Goal: Information Seeking & Learning: Learn about a topic

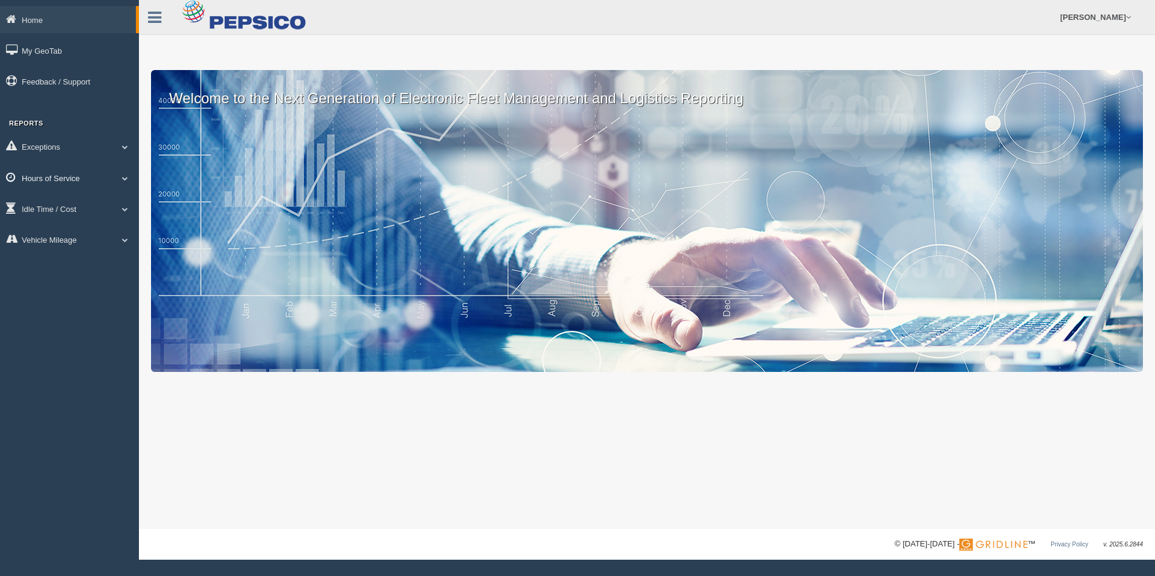
click at [85, 178] on link "Hours of Service" at bounding box center [69, 177] width 139 height 27
click at [106, 202] on link "HOS Explanation Reports" at bounding box center [79, 206] width 114 height 22
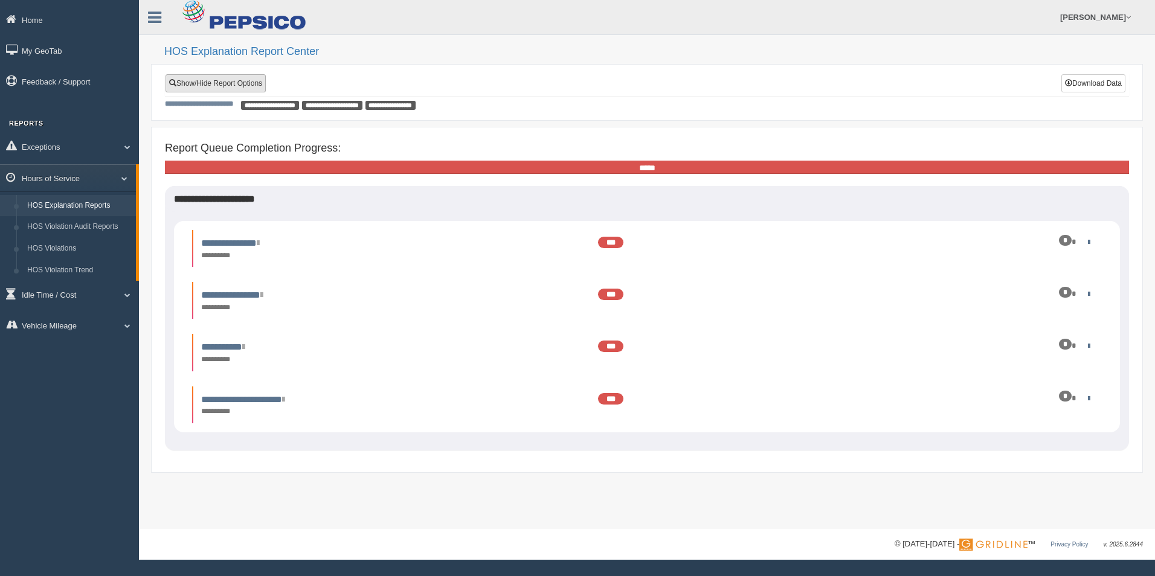
click at [246, 79] on link "Show/Hide Report Options" at bounding box center [215, 83] width 100 height 18
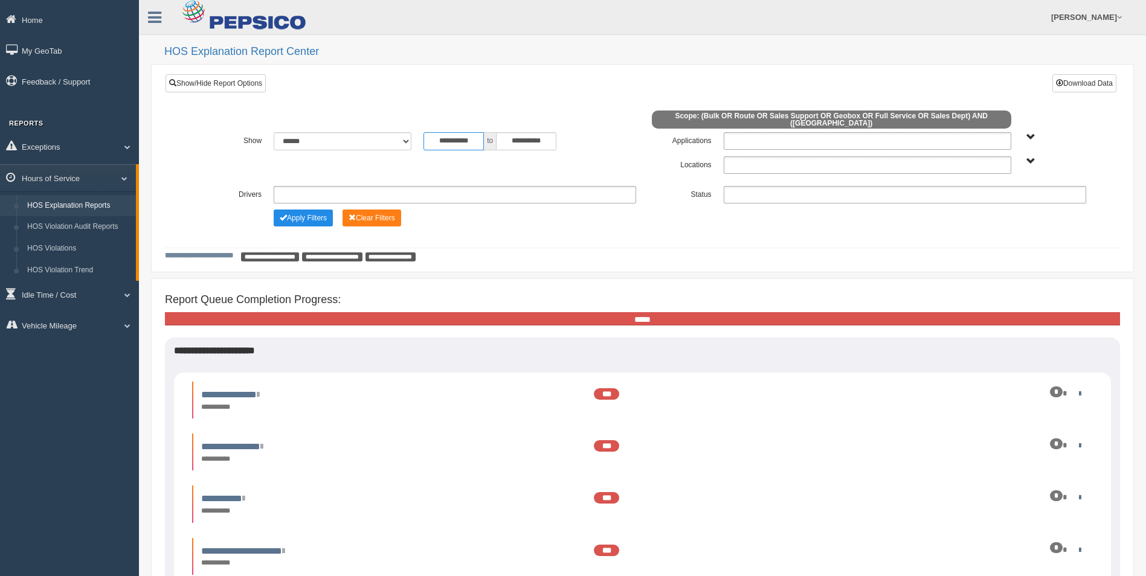
click at [457, 143] on input "**********" at bounding box center [453, 141] width 60 height 18
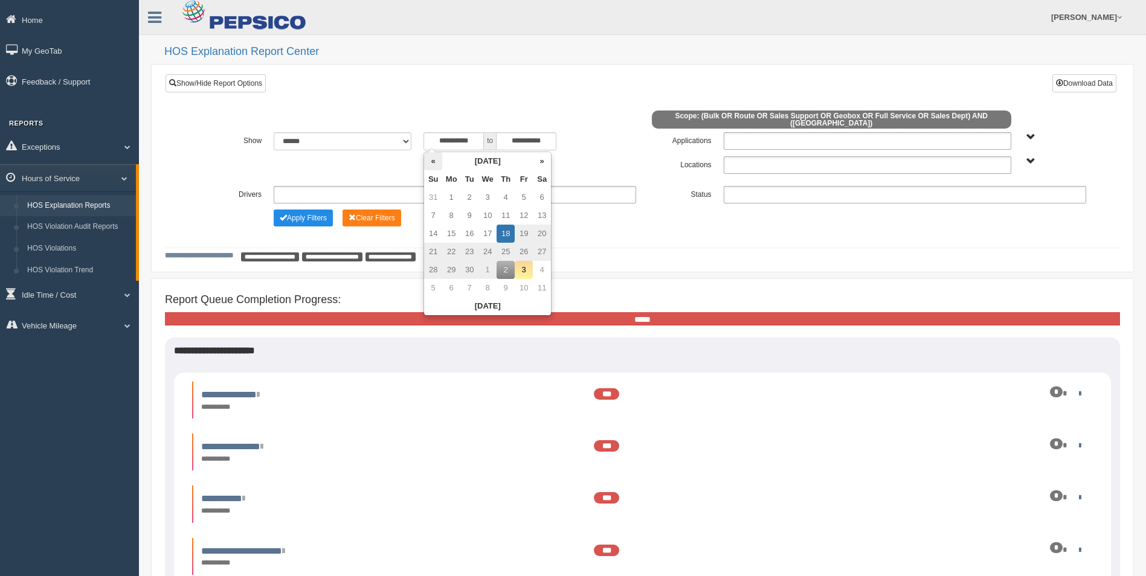
click at [437, 166] on th "«" at bounding box center [433, 161] width 18 height 18
click at [435, 165] on th "«" at bounding box center [433, 161] width 18 height 18
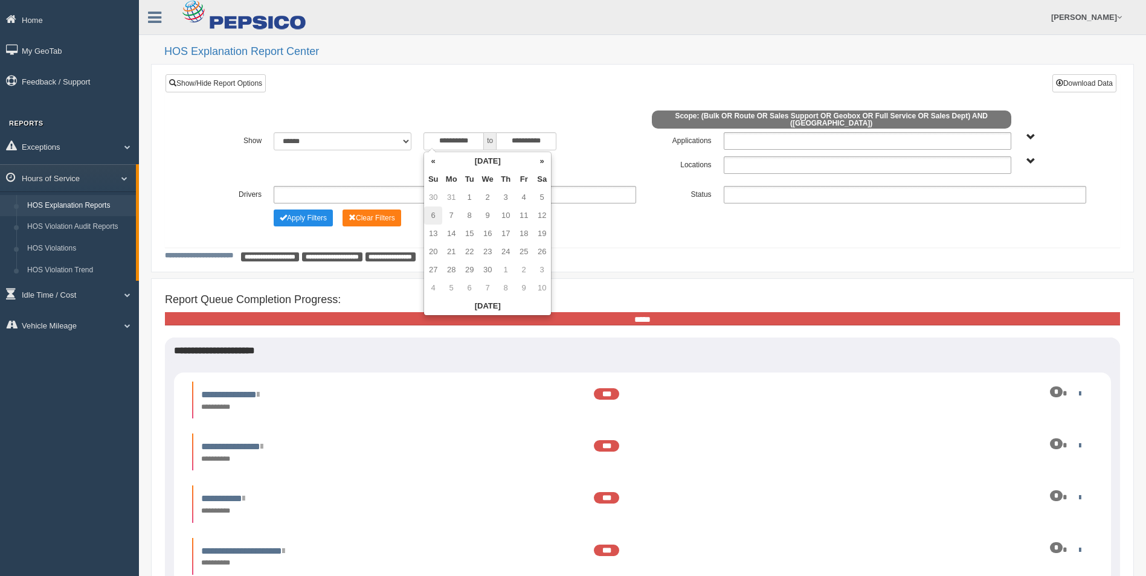
click at [434, 214] on td "6" at bounding box center [433, 216] width 18 height 18
type input "**********"
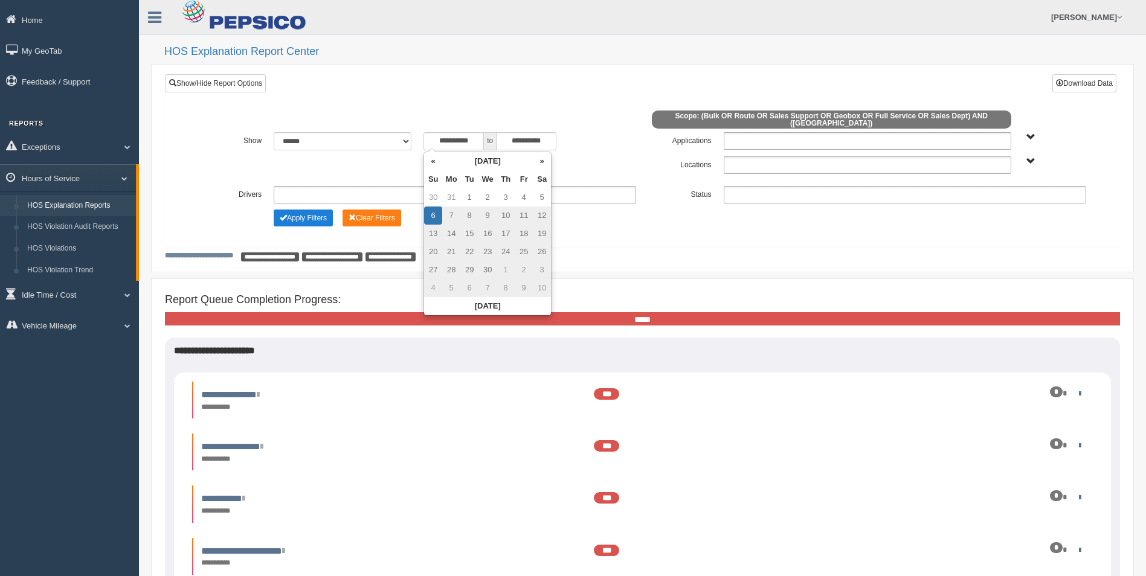
click at [322, 218] on button "Apply Filters" at bounding box center [303, 218] width 59 height 17
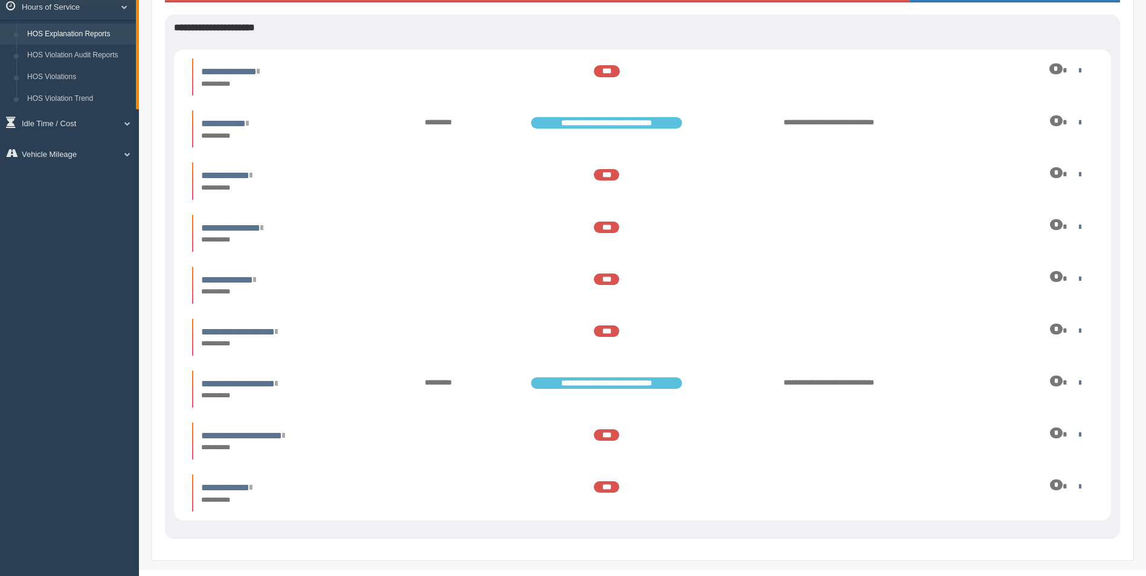
scroll to position [181, 0]
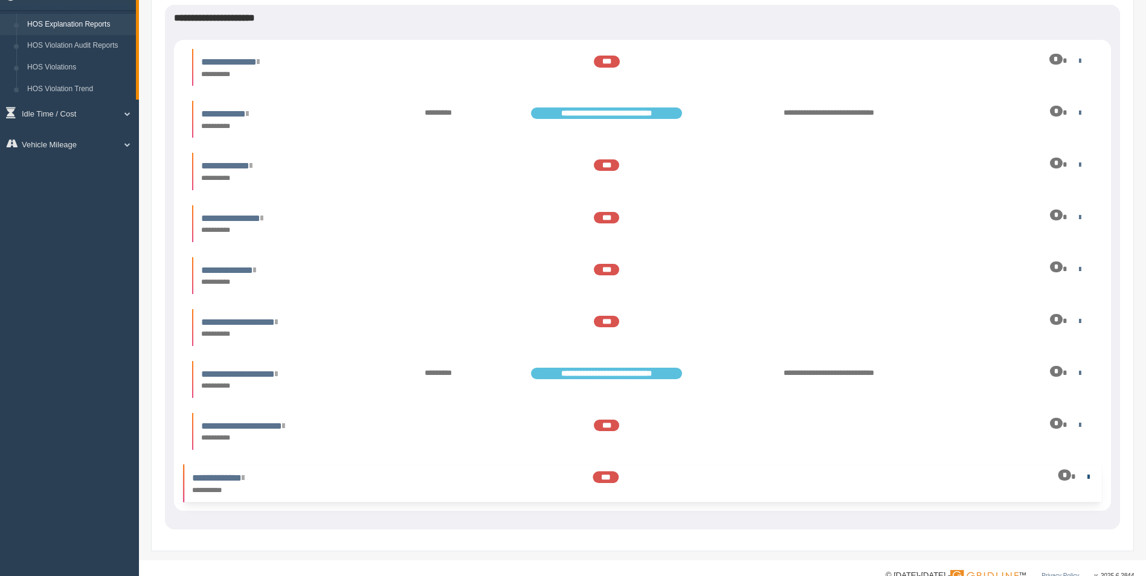
click at [1086, 475] on link at bounding box center [1086, 477] width 8 height 8
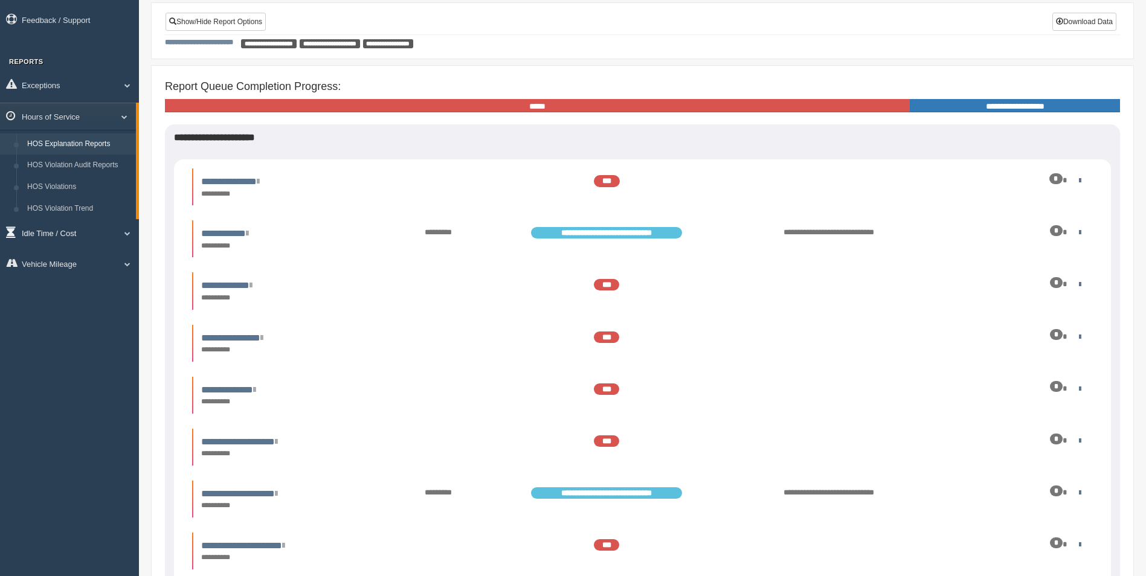
scroll to position [60, 0]
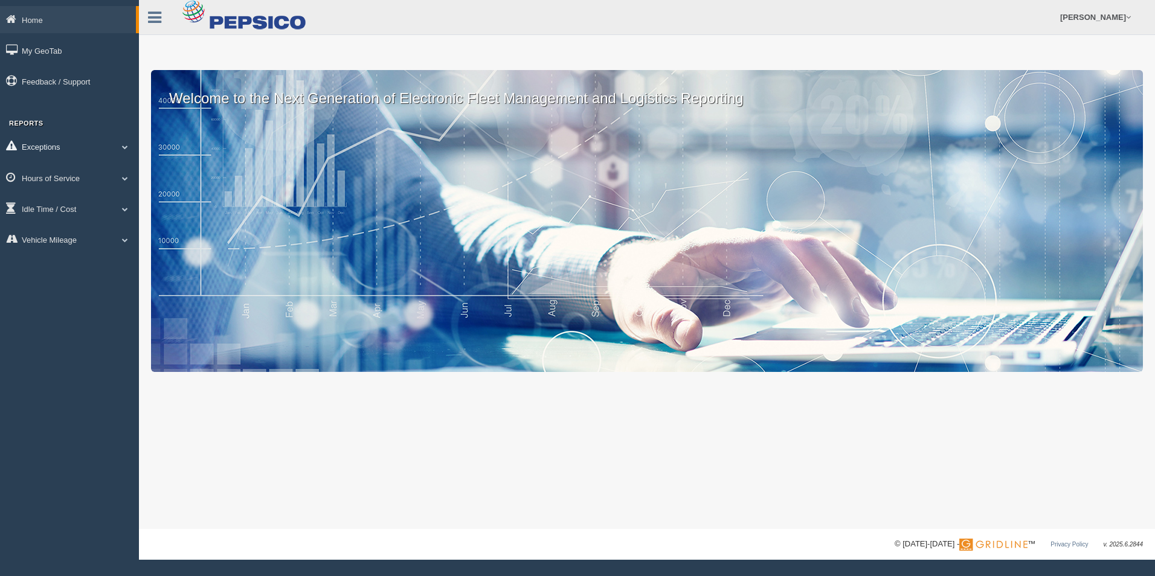
click at [83, 145] on link "Exceptions" at bounding box center [69, 146] width 139 height 27
click at [83, 146] on link "Exceptions" at bounding box center [68, 146] width 136 height 27
click at [94, 179] on link "Hours of Service" at bounding box center [69, 177] width 139 height 27
click at [125, 177] on span at bounding box center [120, 178] width 16 height 6
click at [125, 241] on span at bounding box center [125, 240] width 16 height 6
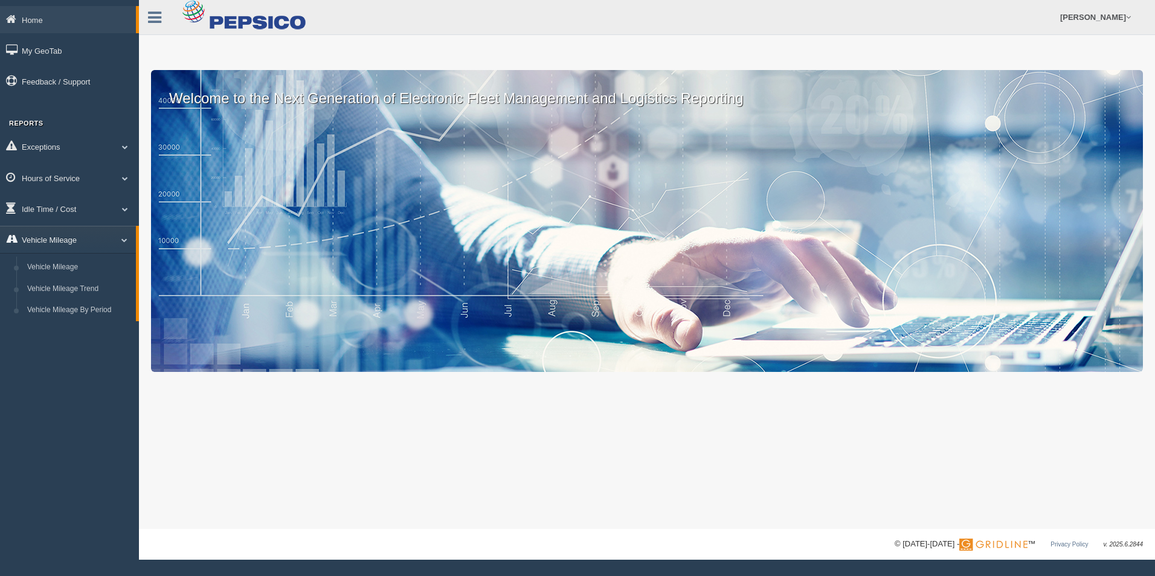
click at [126, 242] on span at bounding box center [120, 240] width 16 height 6
click at [124, 209] on span at bounding box center [125, 209] width 16 height 6
click at [127, 210] on link "Idle Time / Cost" at bounding box center [68, 208] width 136 height 27
click at [124, 177] on span at bounding box center [125, 178] width 16 height 6
click at [124, 178] on span at bounding box center [120, 178] width 16 height 6
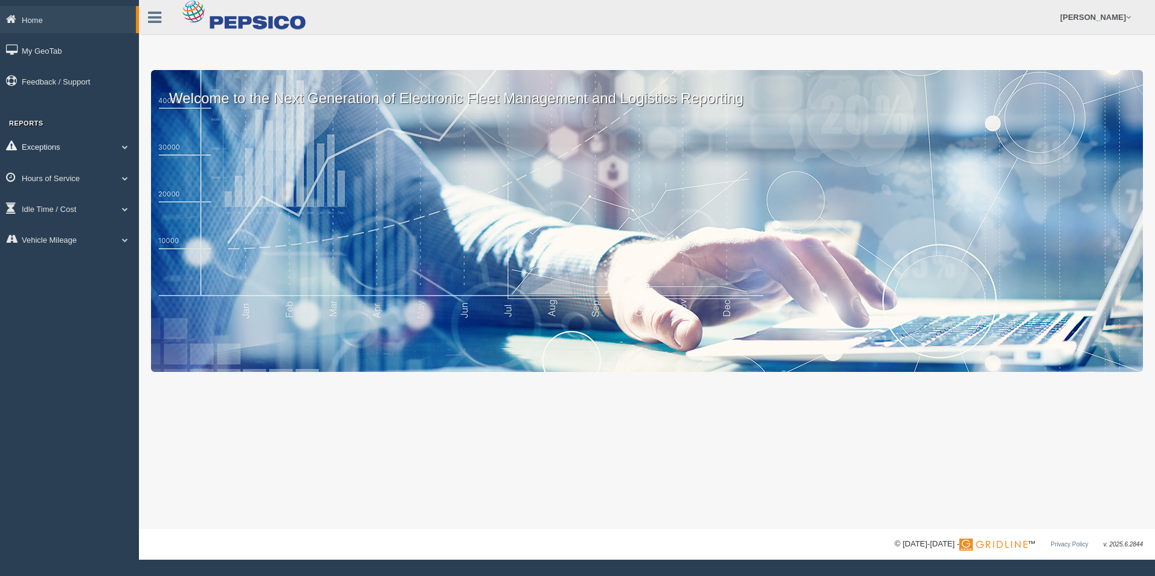
click at [123, 145] on span at bounding box center [125, 147] width 16 height 6
click at [126, 144] on link "Exceptions" at bounding box center [68, 146] width 136 height 27
